Goal: Information Seeking & Learning: Learn about a topic

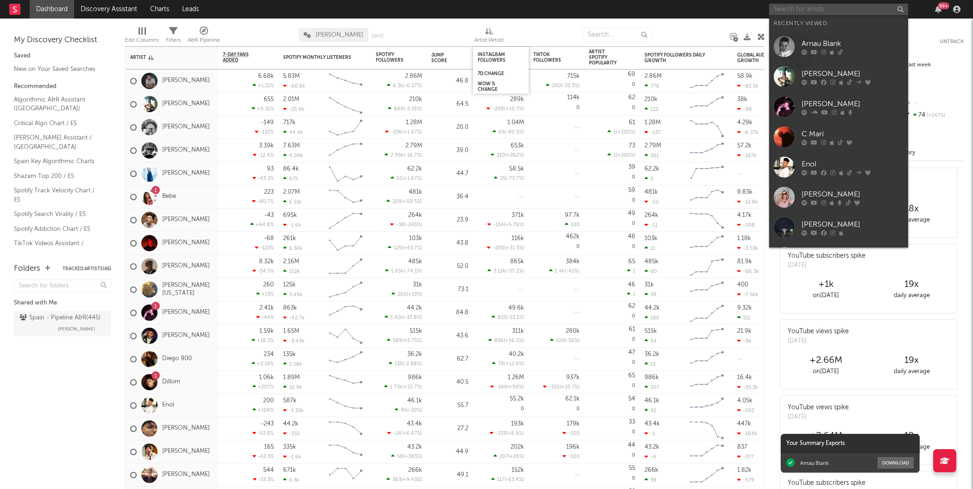
click at [777, 12] on input "text" at bounding box center [838, 10] width 139 height 12
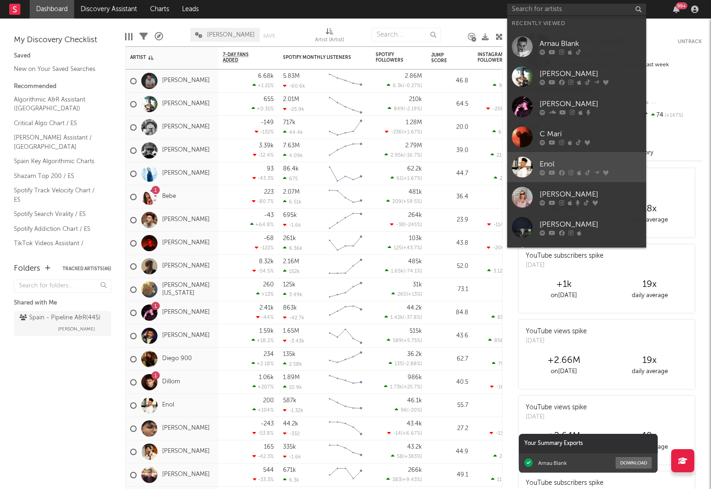
click at [520, 172] on div at bounding box center [522, 167] width 21 height 21
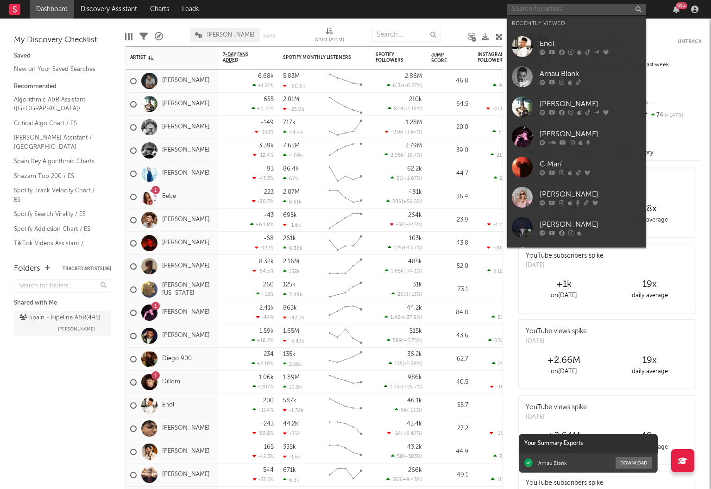
click at [565, 6] on input "text" at bounding box center [576, 10] width 139 height 12
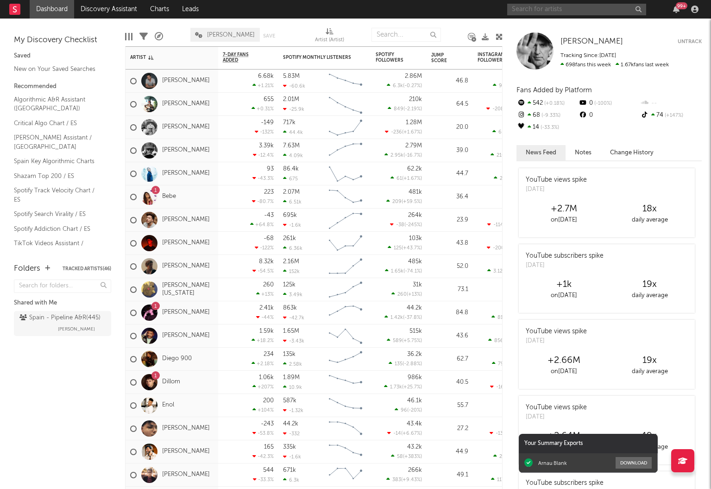
click at [549, 8] on input "text" at bounding box center [576, 10] width 139 height 12
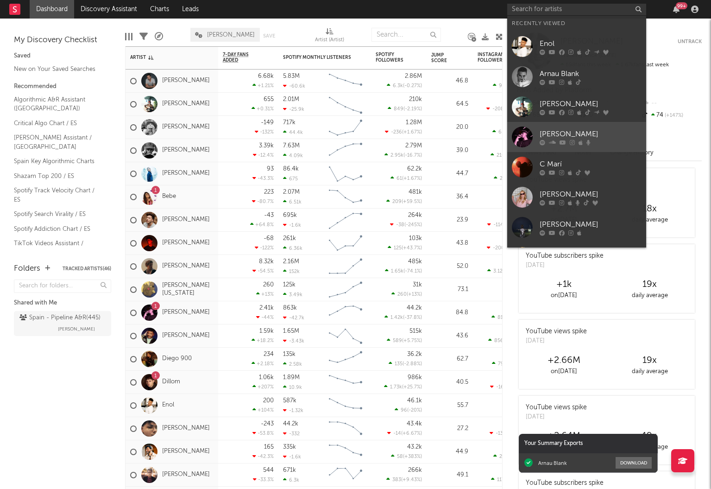
click at [525, 137] on div at bounding box center [522, 136] width 21 height 21
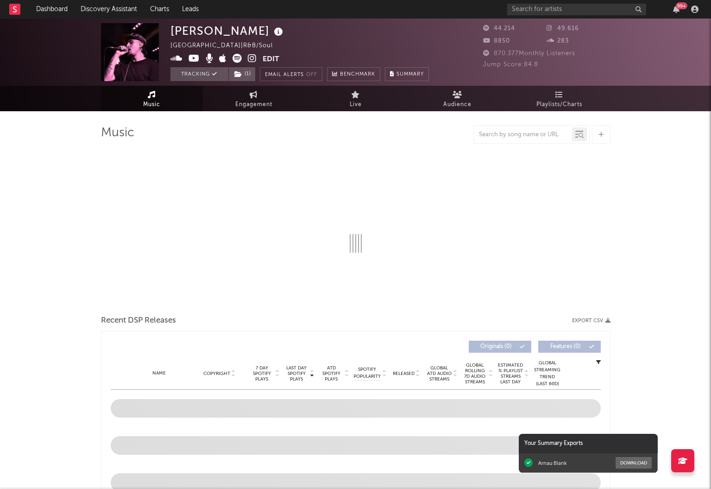
select select "6m"
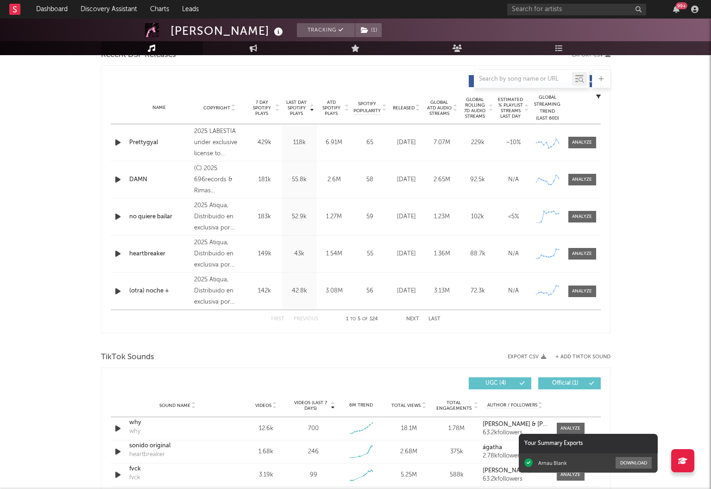
scroll to position [336, 0]
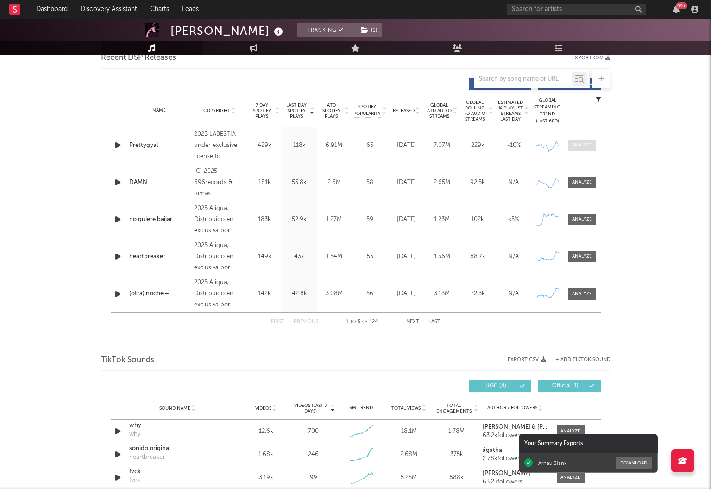
click at [587, 147] on div at bounding box center [582, 145] width 20 height 7
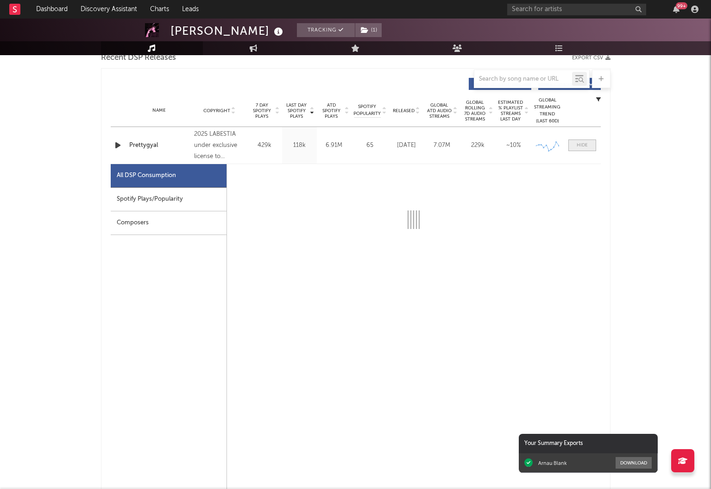
select select "1w"
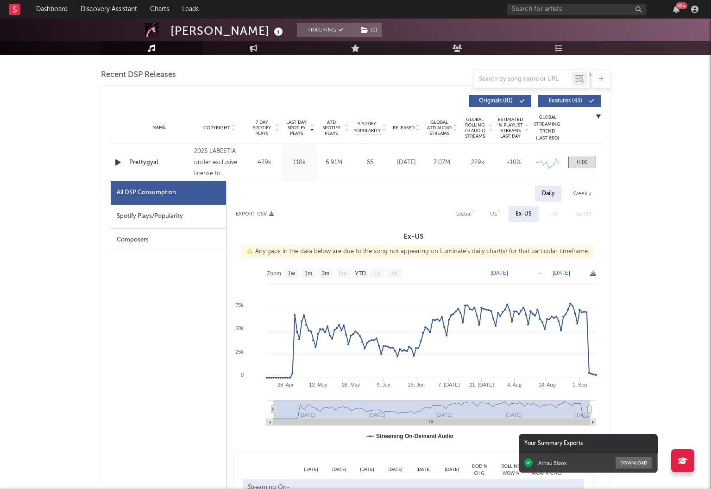
scroll to position [0, 0]
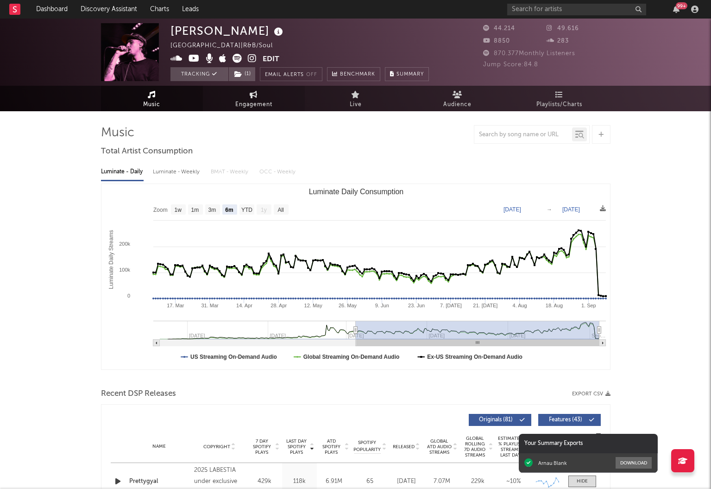
click at [244, 101] on span "Engagement" at bounding box center [253, 104] width 37 height 11
select select "1w"
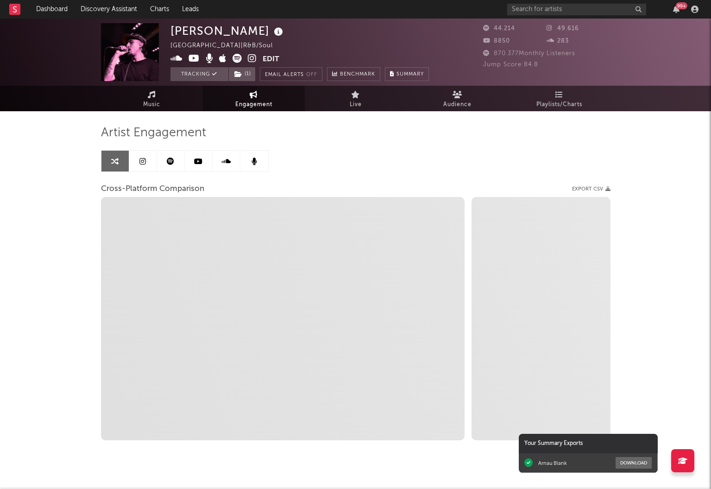
select select "1m"
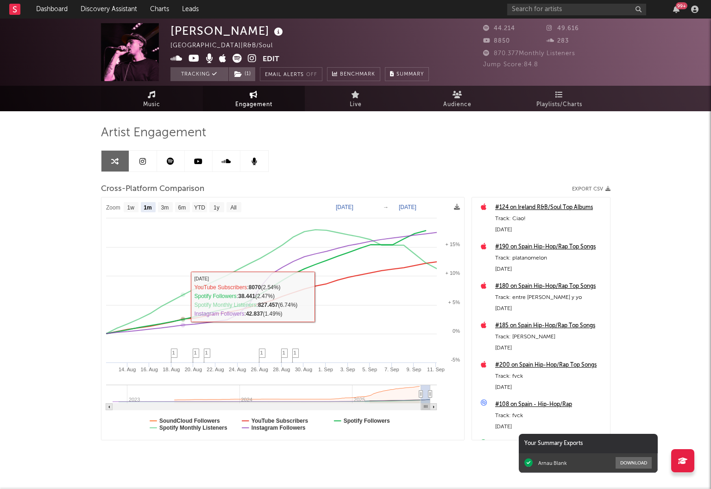
click at [162, 96] on link "Music" at bounding box center [152, 98] width 102 height 25
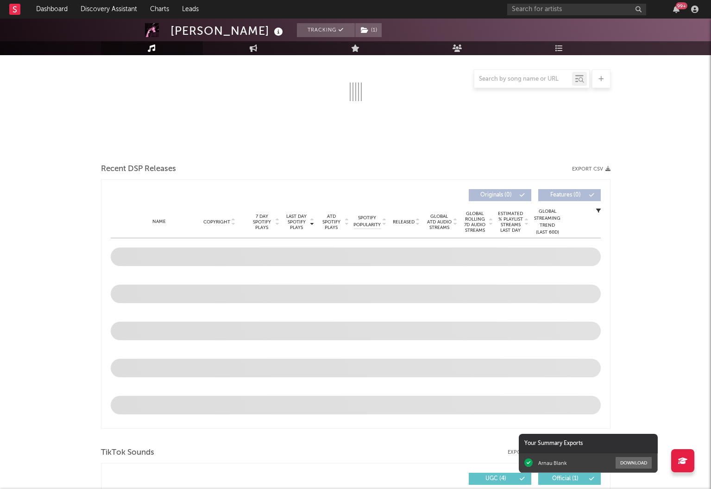
select select "6m"
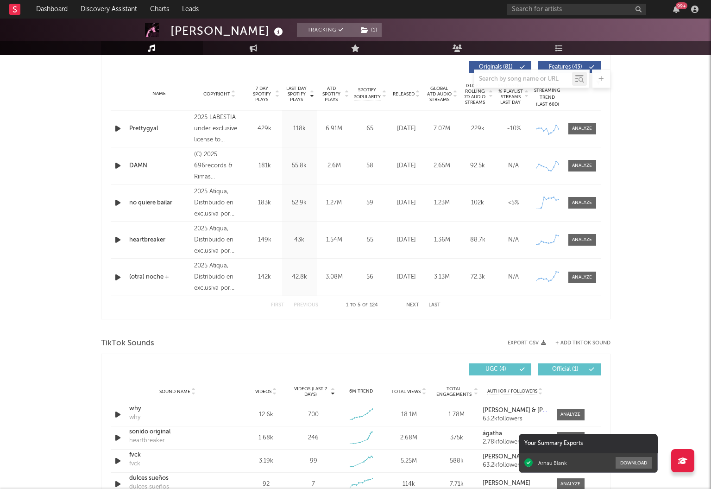
scroll to position [344, 0]
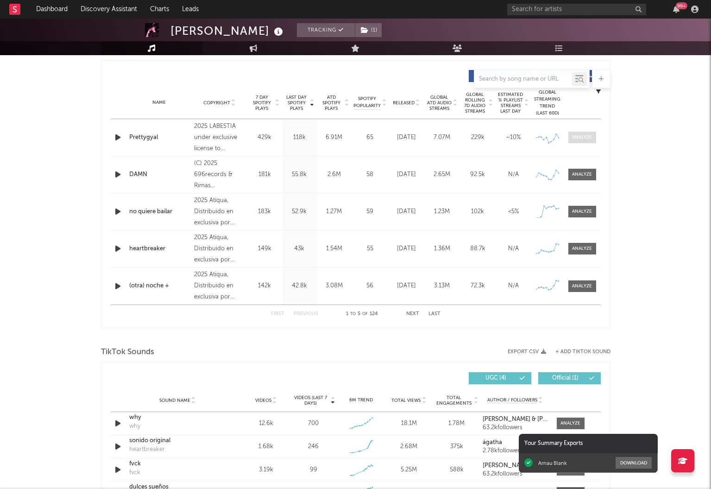
click at [586, 137] on div at bounding box center [582, 137] width 20 height 7
select select "1w"
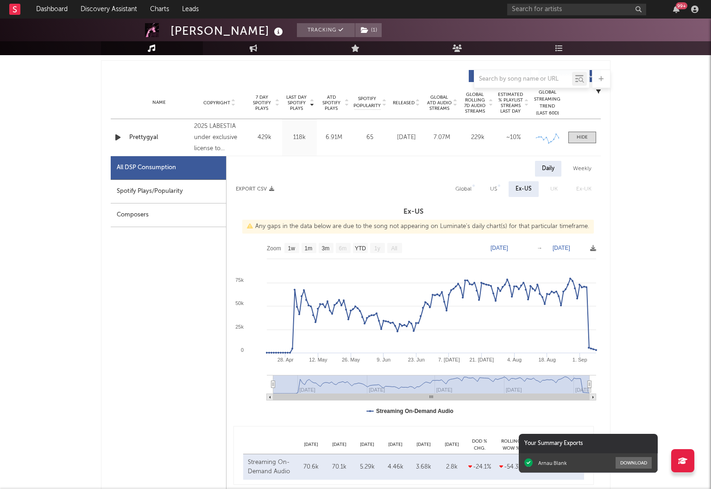
click at [415, 76] on div at bounding box center [356, 79] width 510 height 19
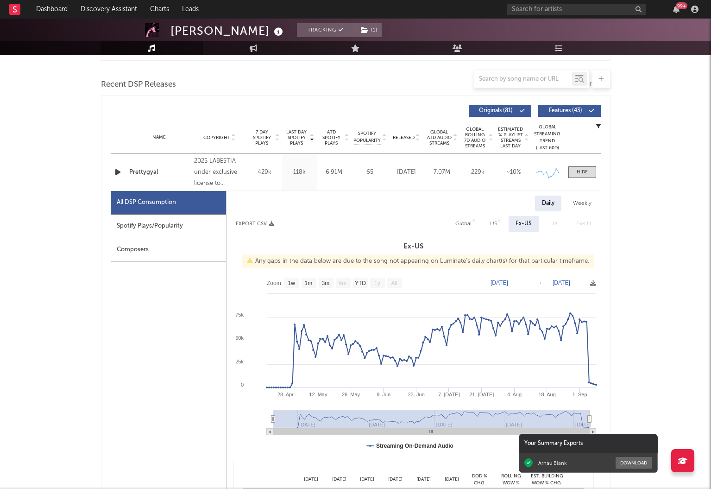
scroll to position [289, 0]
